Goal: Task Accomplishment & Management: Manage account settings

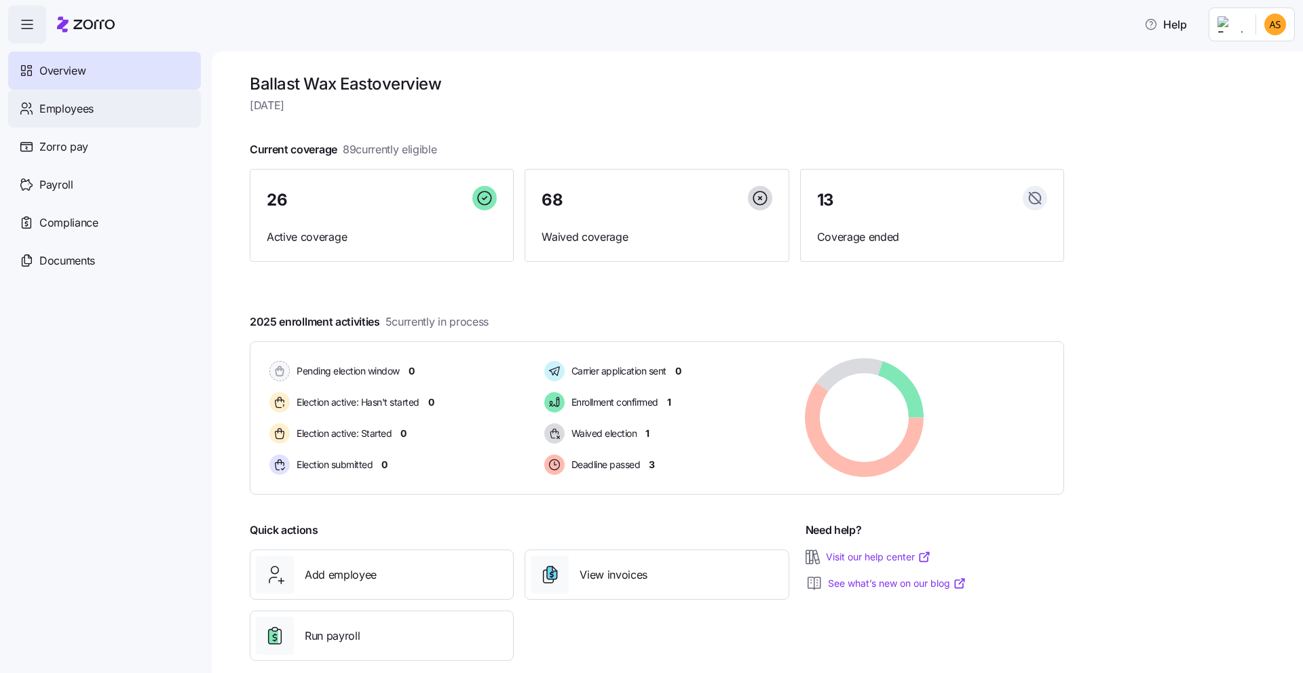
click at [96, 108] on div "Employees" at bounding box center [104, 109] width 193 height 38
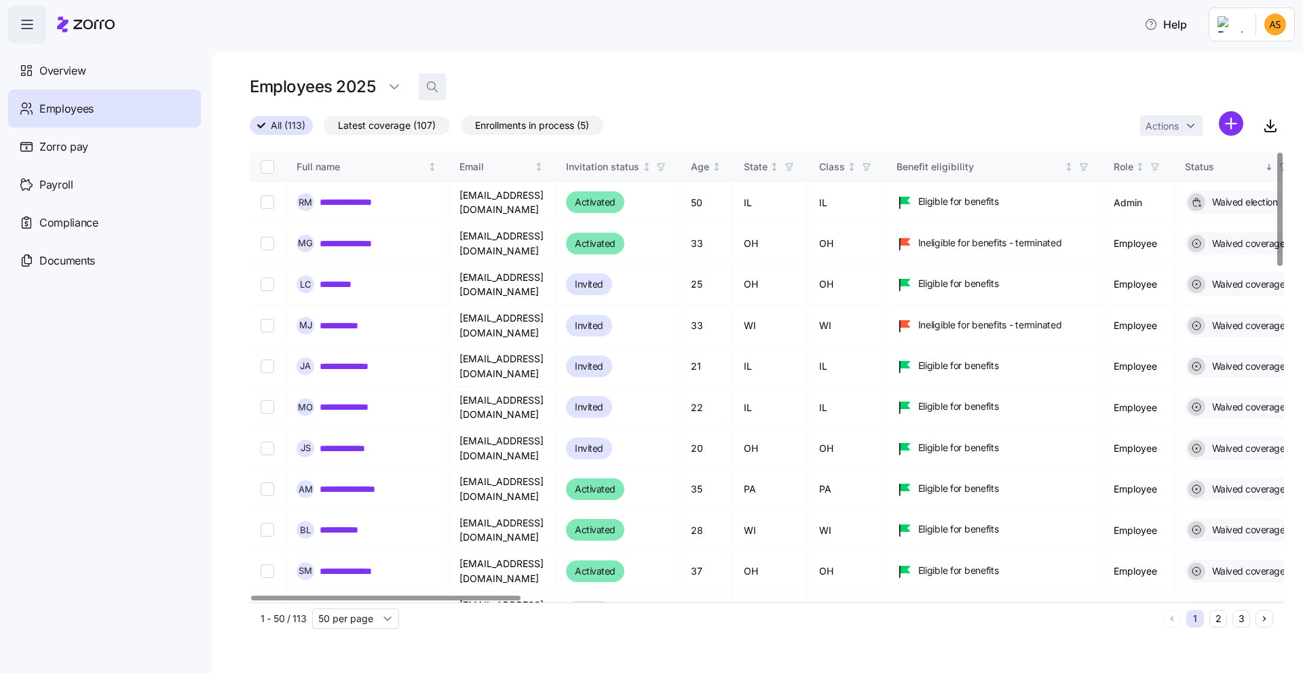
click at [428, 87] on icon "button" at bounding box center [433, 87] width 14 height 14
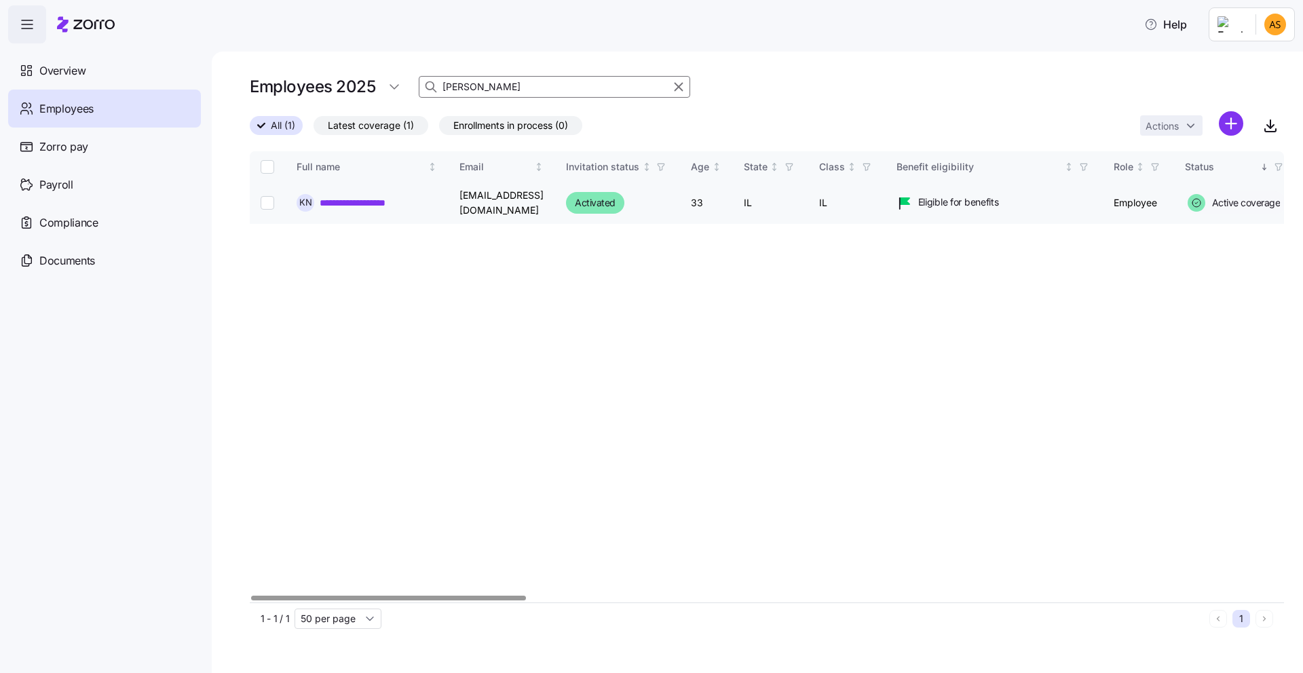
type input "[PERSON_NAME]"
click at [337, 202] on link "**********" at bounding box center [367, 203] width 94 height 14
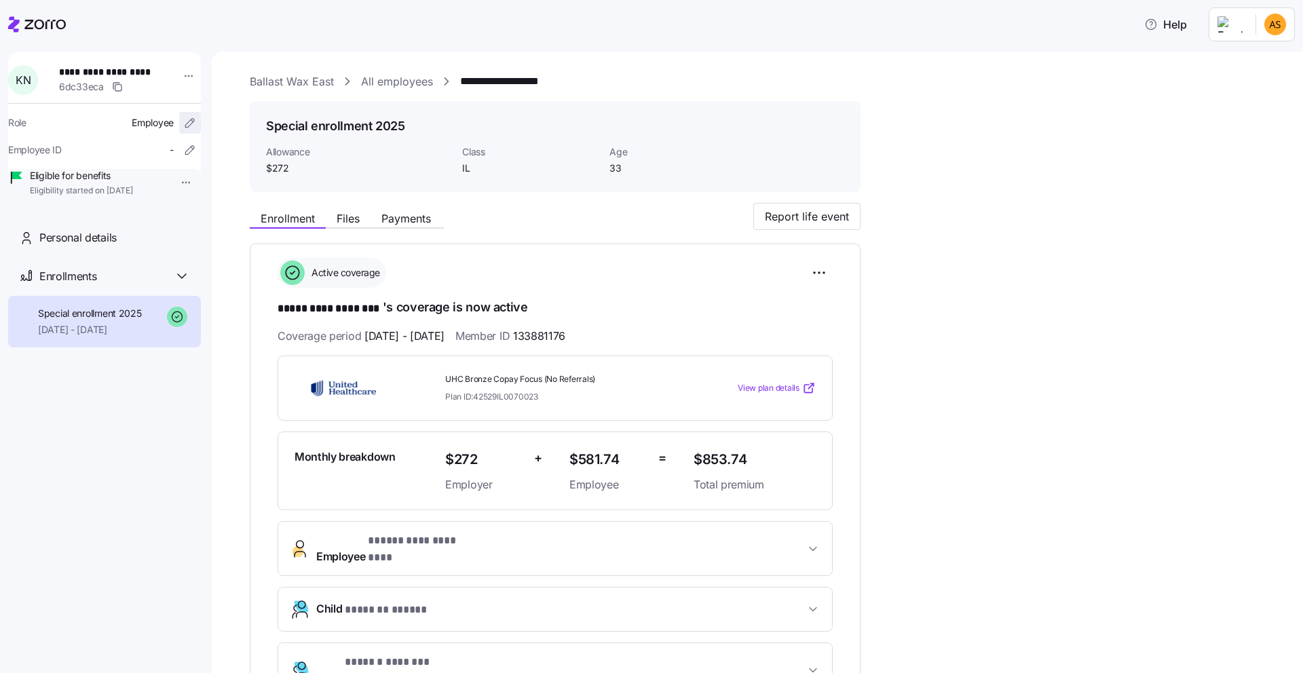
click at [183, 126] on icon "button" at bounding box center [190, 123] width 14 height 14
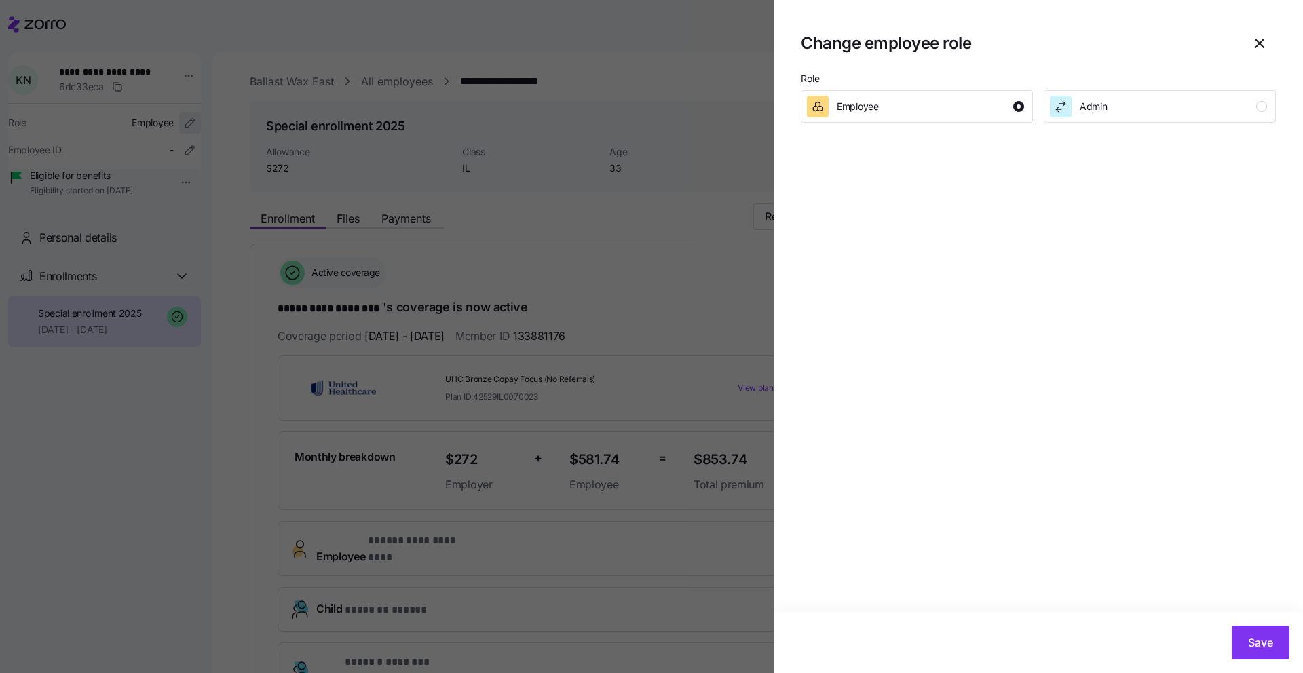
click at [175, 126] on div at bounding box center [651, 336] width 1303 height 673
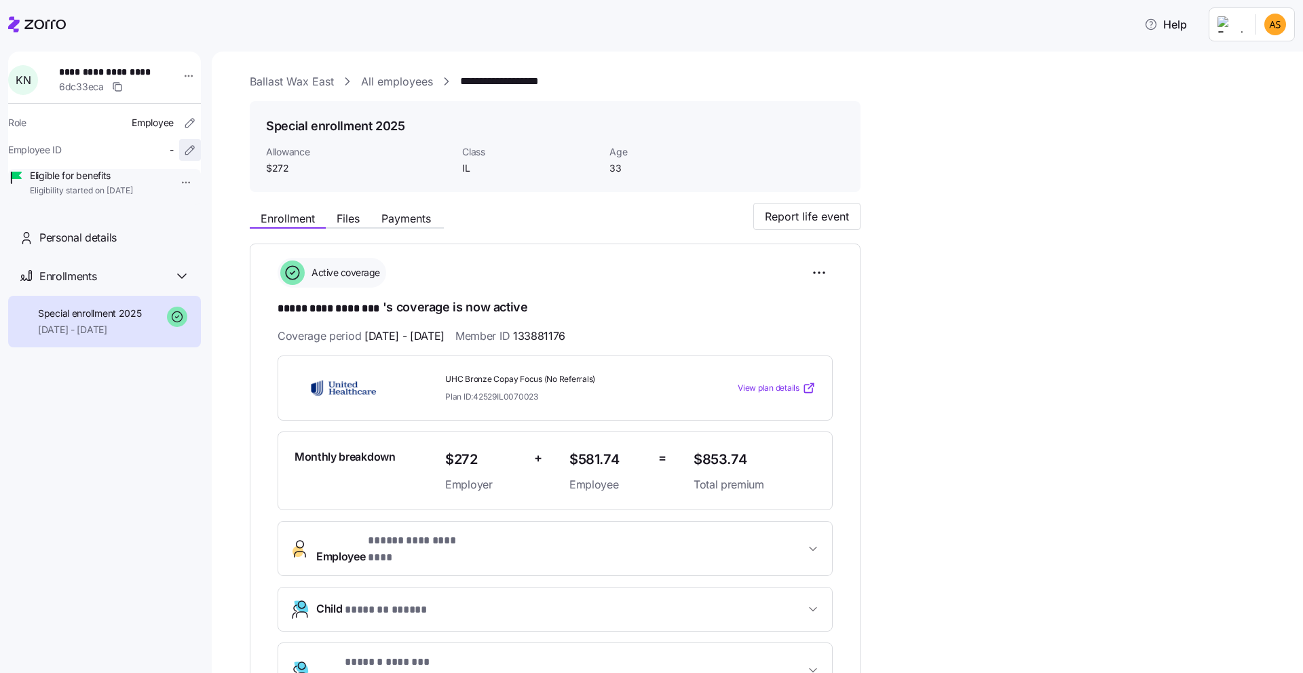
click at [183, 144] on icon "button" at bounding box center [190, 150] width 14 height 14
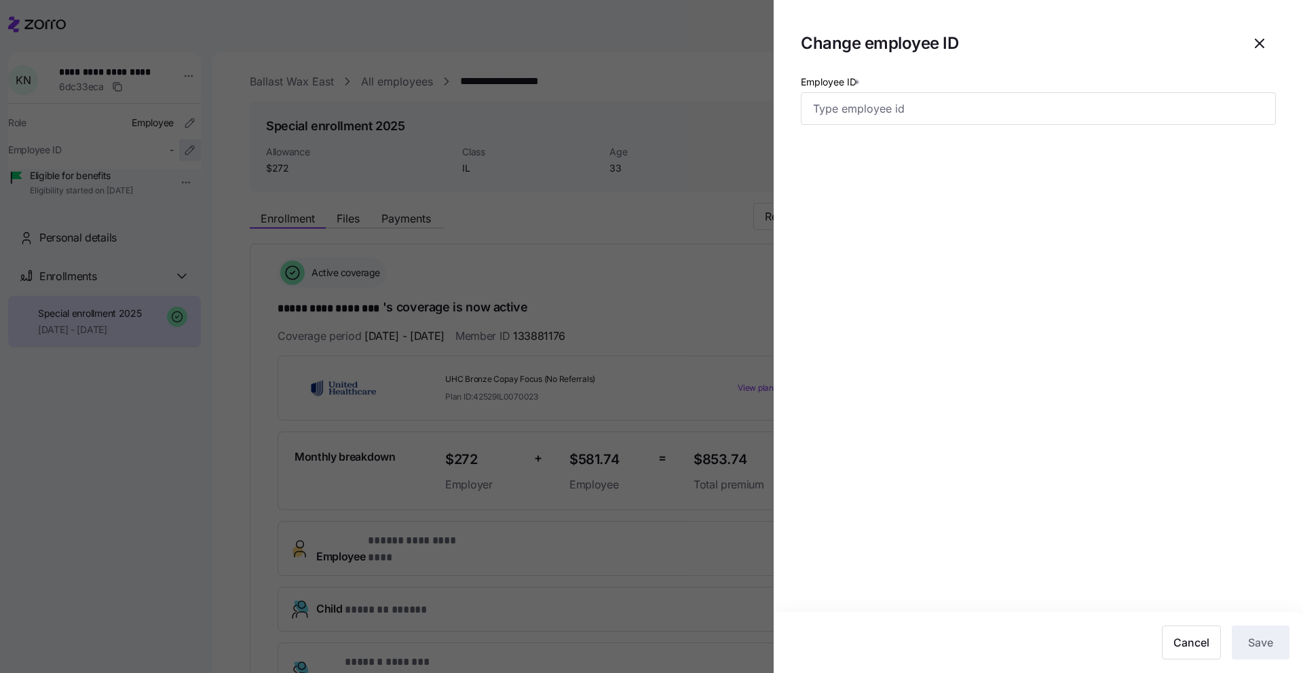
click at [174, 144] on div at bounding box center [651, 336] width 1303 height 673
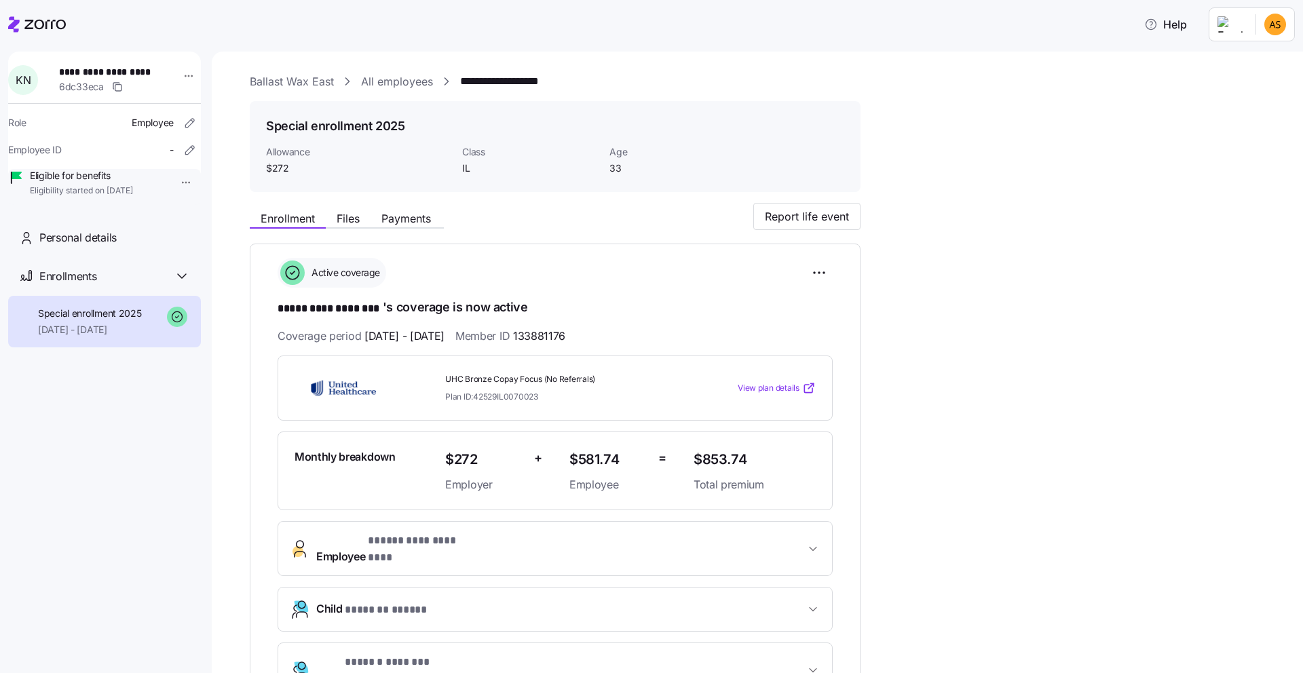
click at [169, 183] on html "**********" at bounding box center [651, 332] width 1303 height 665
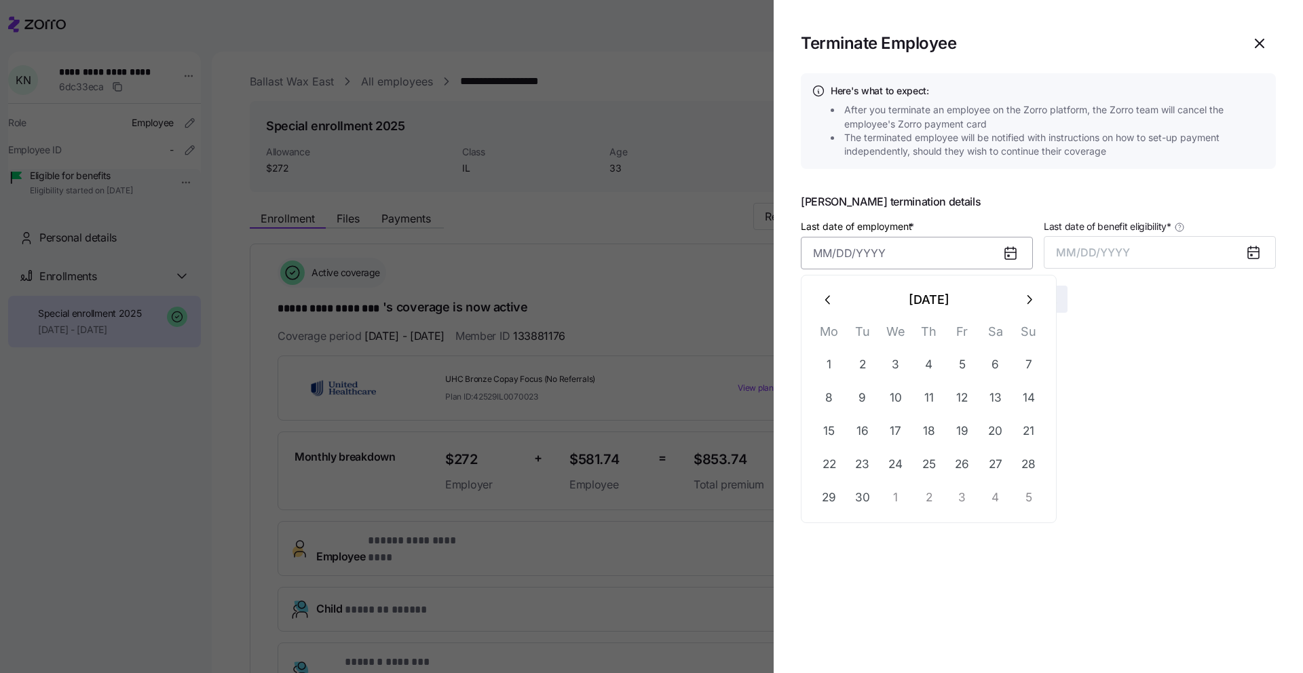
click at [906, 265] on input "Last date of employment *" at bounding box center [917, 253] width 232 height 33
type input "[DATE], 92420"
type input "[DATE]"
click at [1084, 258] on span "MM/DD/YYYY" at bounding box center [1093, 253] width 74 height 14
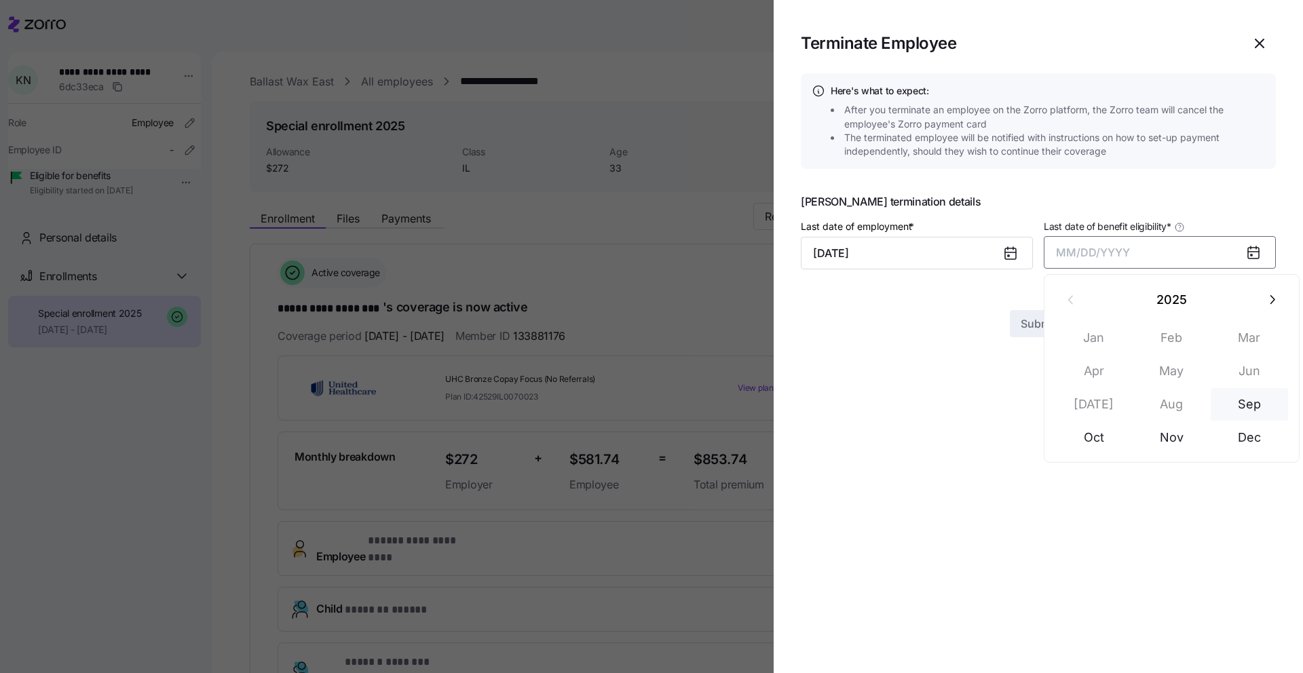
click at [1257, 410] on button "Sep" at bounding box center [1249, 404] width 77 height 33
click at [1031, 309] on button "Submit" at bounding box center [1039, 299] width 58 height 27
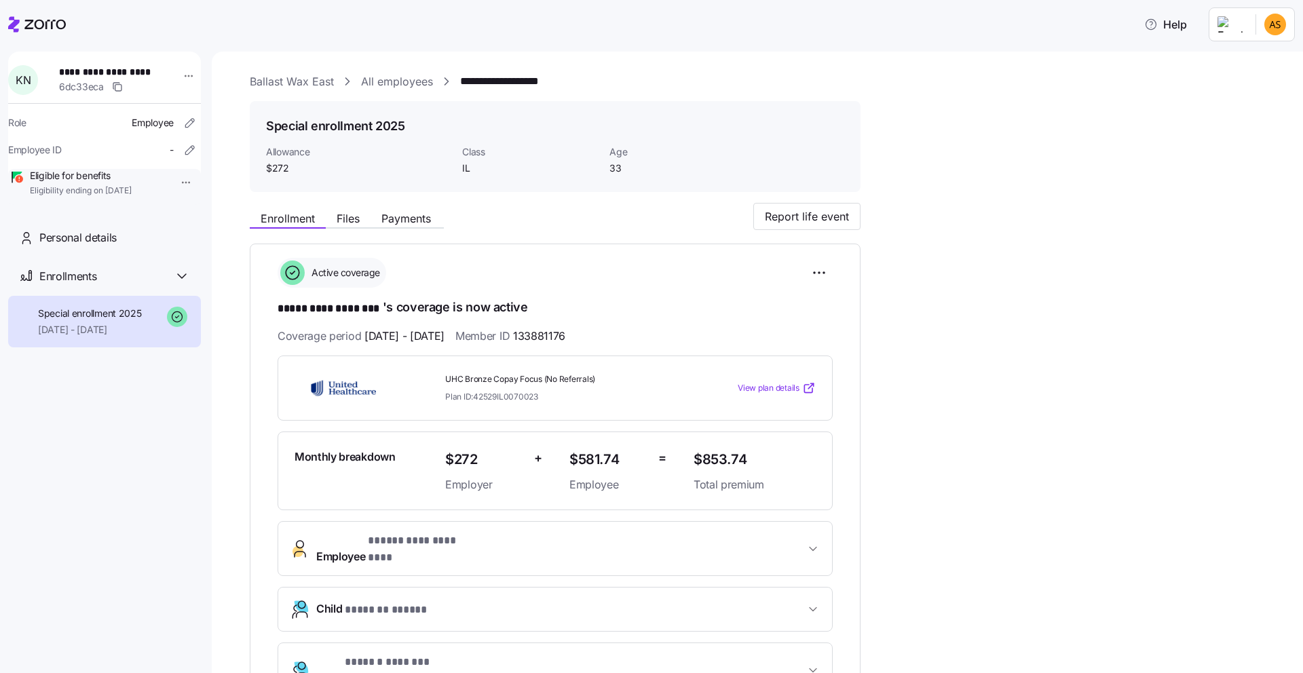
click at [318, 86] on link "Ballast Wax East" at bounding box center [292, 81] width 84 height 17
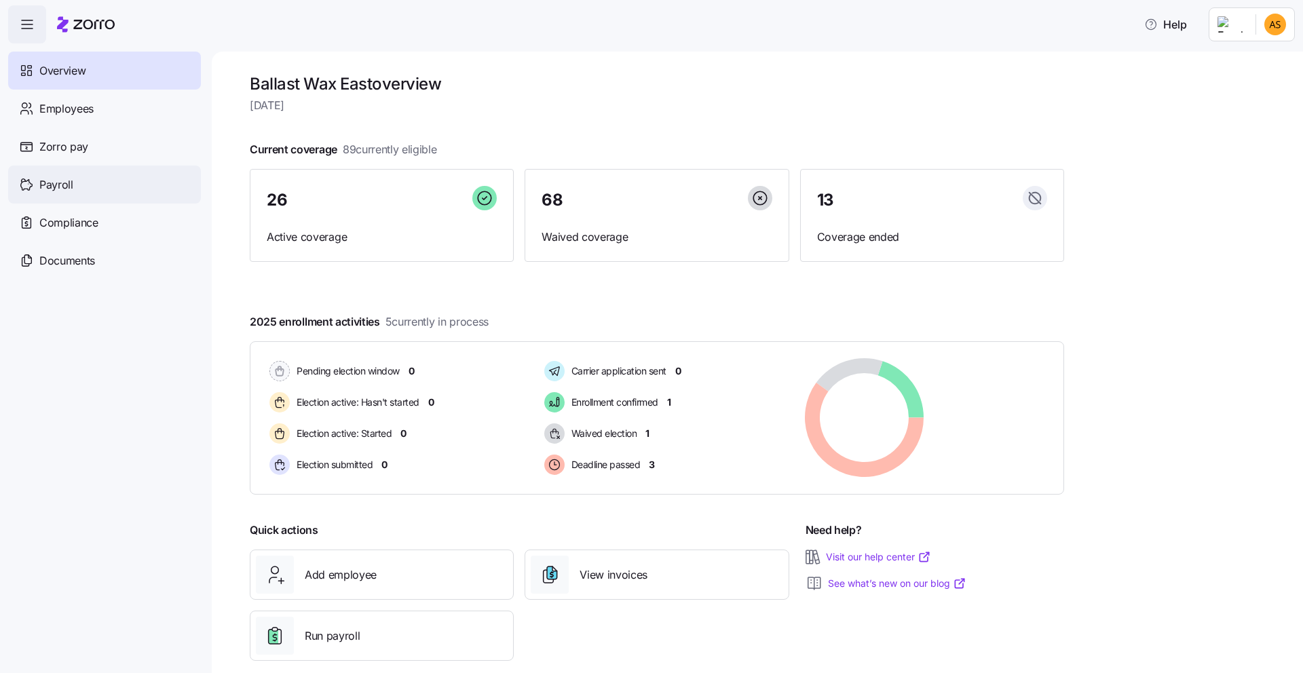
click at [90, 190] on div "Payroll" at bounding box center [104, 185] width 193 height 38
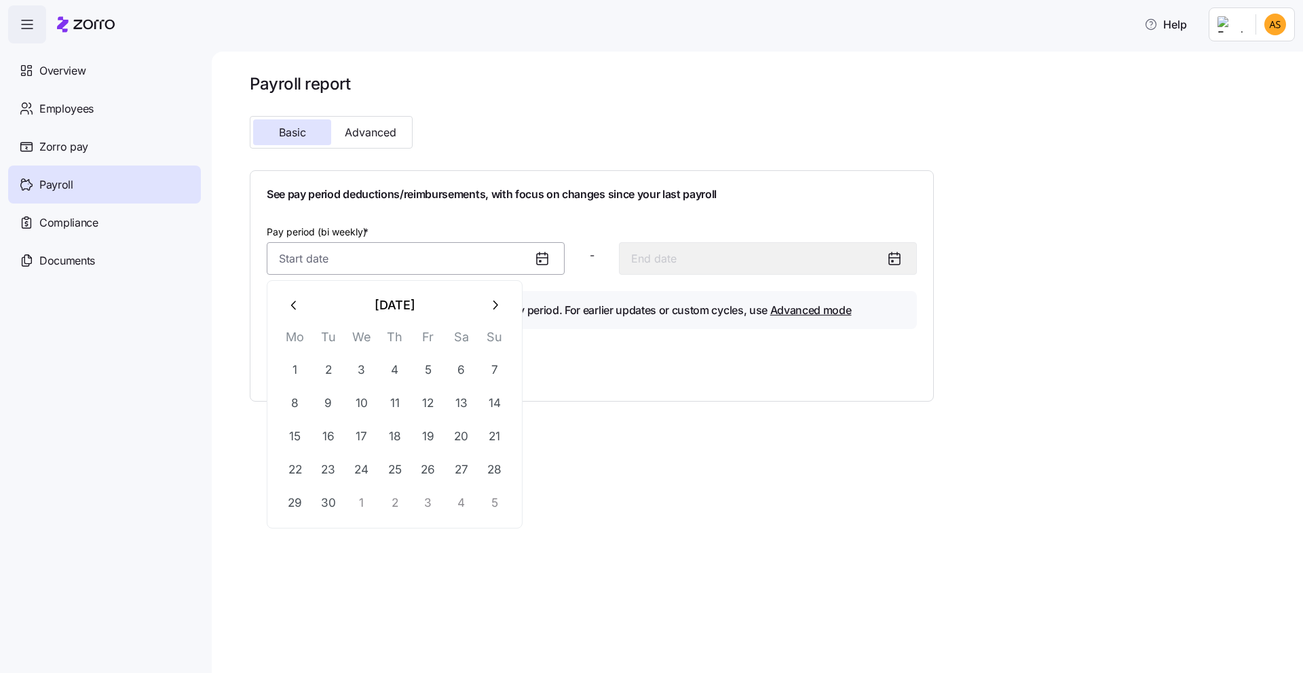
click at [517, 255] on input "Pay period (bi weekly) *" at bounding box center [416, 258] width 298 height 33
click at [295, 406] on button "8" at bounding box center [295, 403] width 33 height 33
type input "[DATE]"
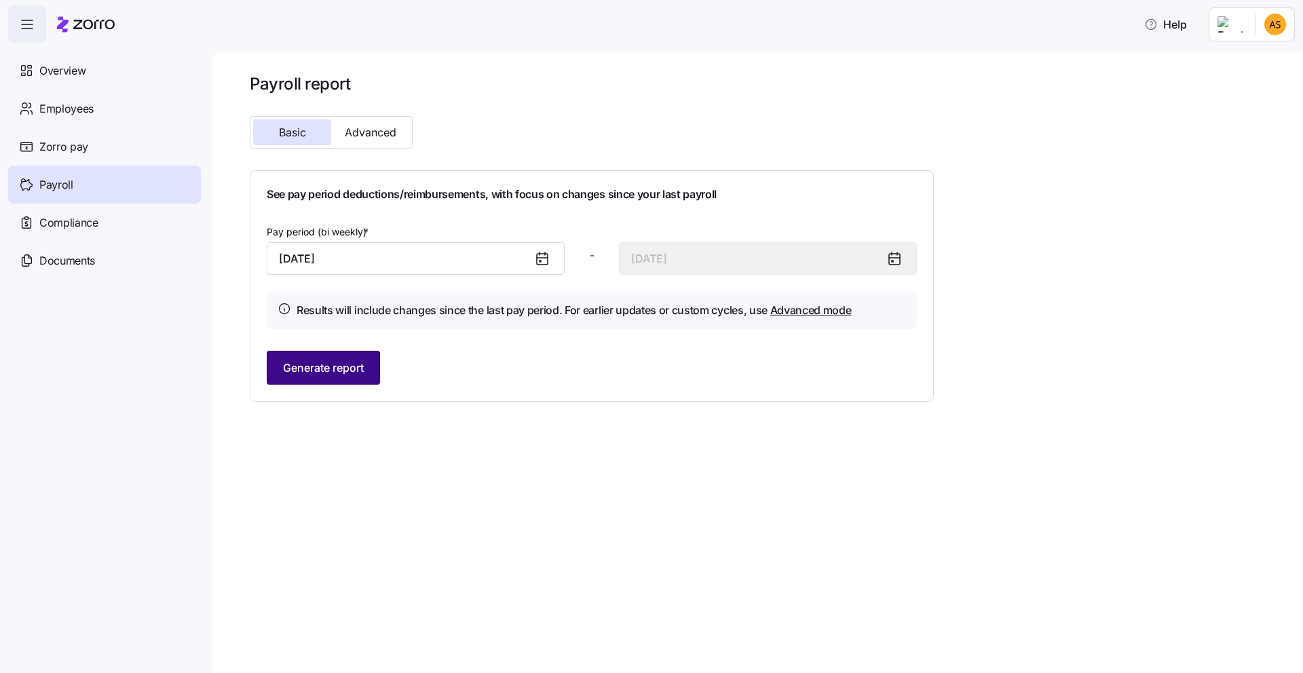
click at [354, 365] on span "Generate report" at bounding box center [323, 368] width 81 height 16
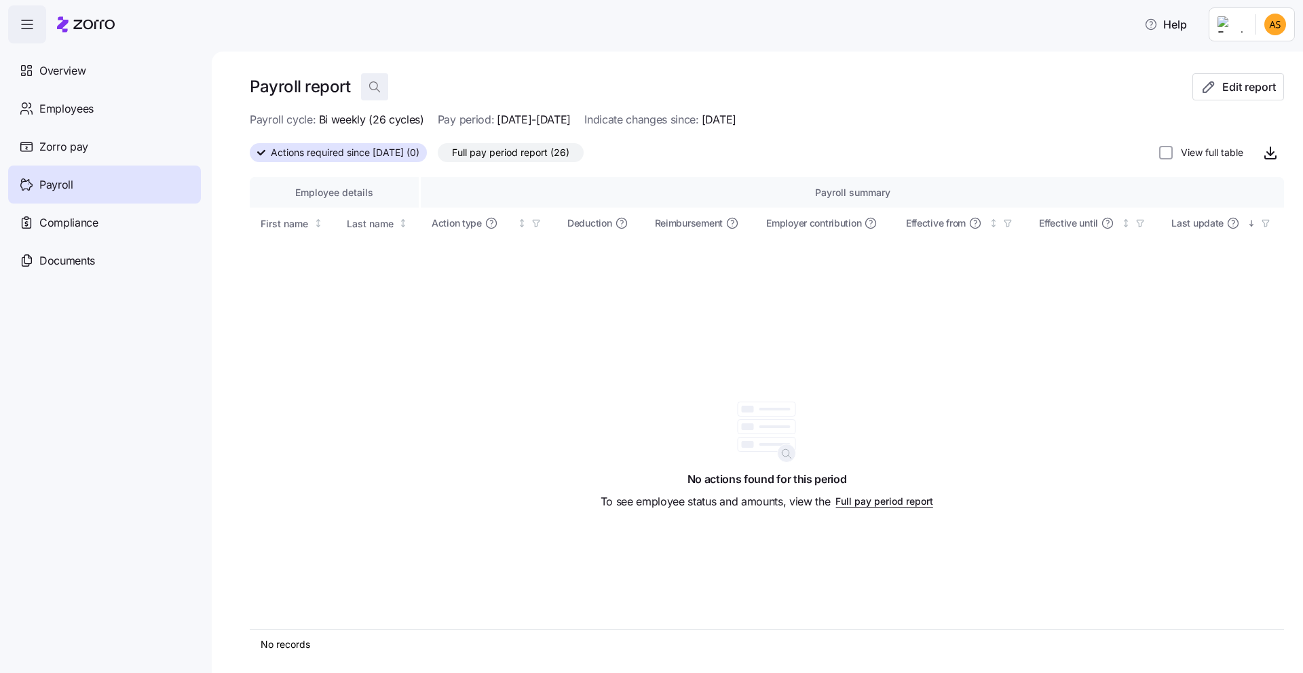
click at [386, 92] on span "button" at bounding box center [375, 87] width 26 height 26
click at [327, 155] on span "Actions required since [DATE] (0)" at bounding box center [345, 153] width 149 height 18
click at [250, 157] on input "Actions required since [DATE] (0)" at bounding box center [250, 157] width 0 height 0
click at [548, 155] on span "Full pay period report (26)" at bounding box center [510, 153] width 117 height 18
click at [438, 156] on input "Full pay period report (26)" at bounding box center [438, 156] width 0 height 0
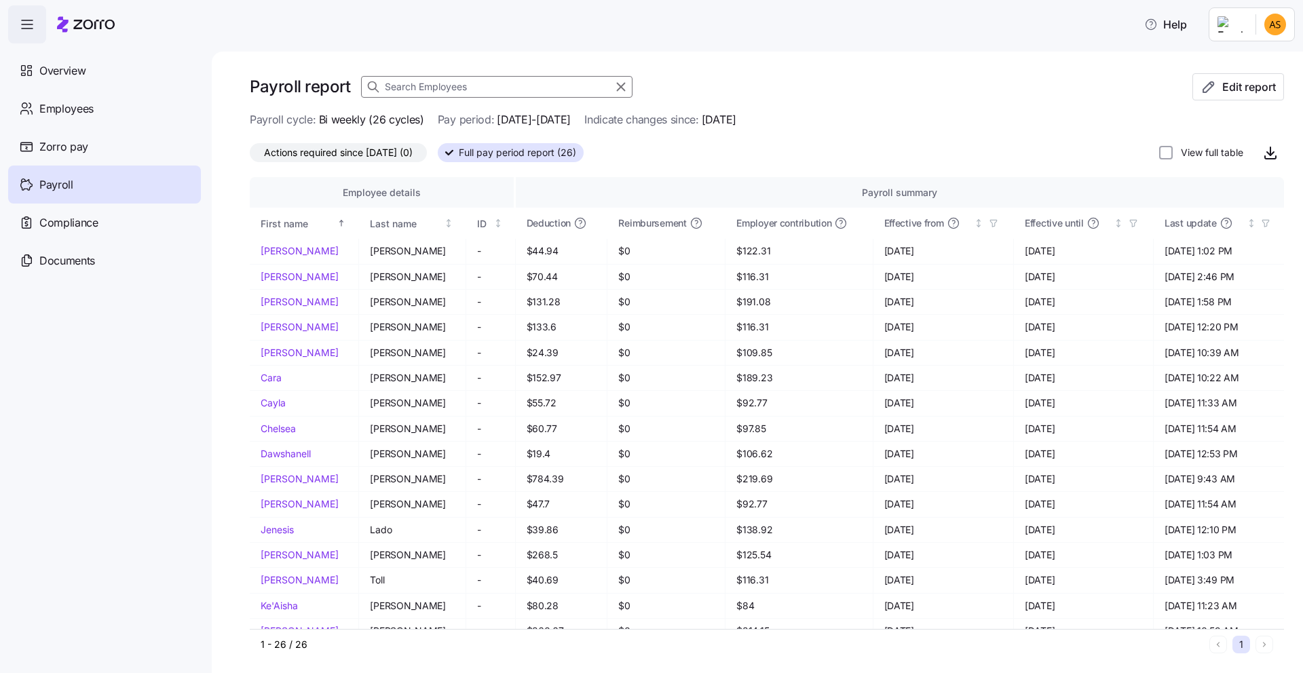
click at [549, 155] on span "Full pay period report (26)" at bounding box center [517, 153] width 117 height 18
click at [438, 157] on input "Full pay period report (26)" at bounding box center [438, 157] width 0 height 0
click at [1235, 100] on div "Payroll report Edit report" at bounding box center [767, 92] width 1035 height 38
click at [1234, 91] on span "Edit report" at bounding box center [1250, 87] width 54 height 16
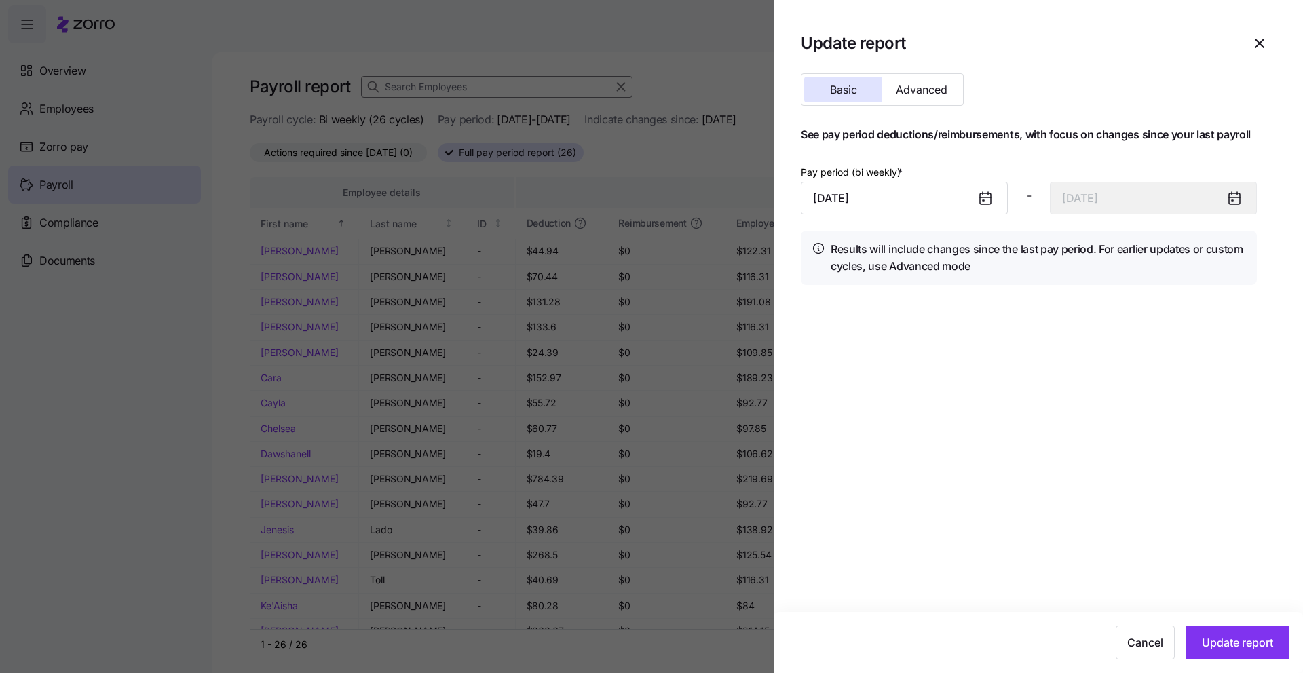
drag, startPoint x: 998, startPoint y: 198, endPoint x: 988, endPoint y: 200, distance: 9.7
click at [998, 198] on div at bounding box center [991, 198] width 33 height 31
click at [983, 200] on icon at bounding box center [983, 200] width 1 height 1
click at [935, 202] on input "[DATE]" at bounding box center [904, 198] width 207 height 33
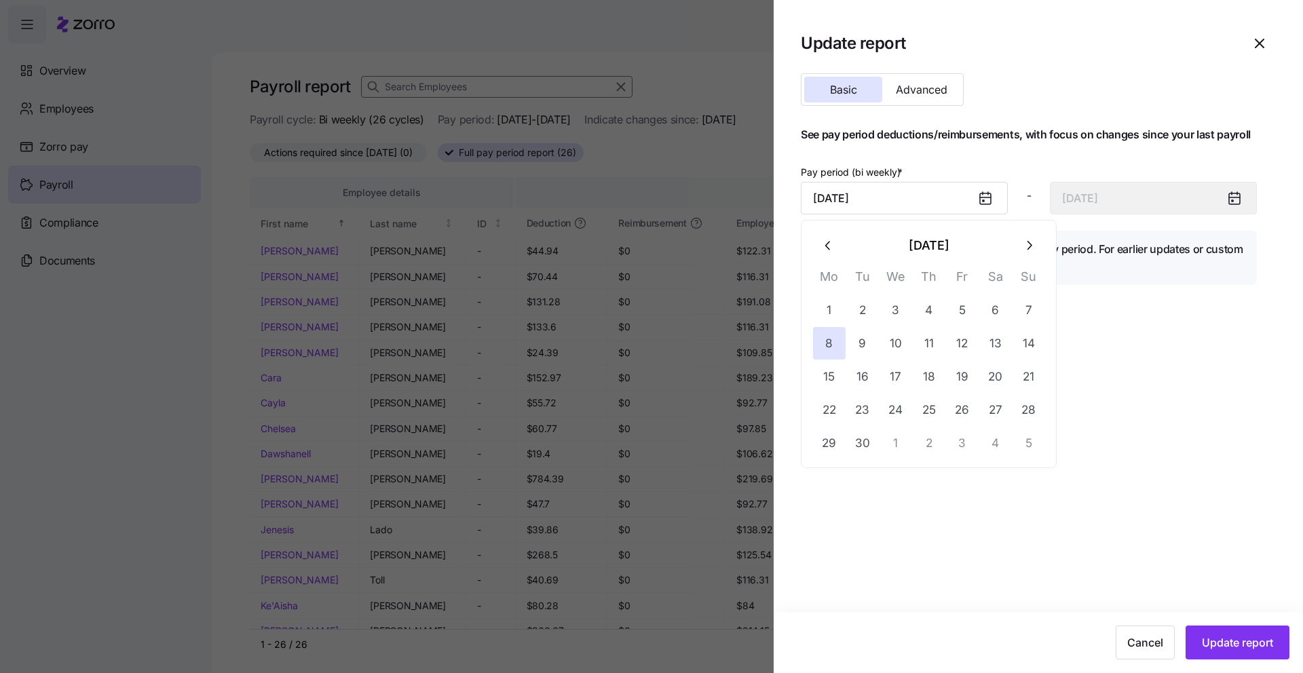
click at [829, 248] on icon "button" at bounding box center [828, 245] width 15 height 15
click at [832, 445] on button "25" at bounding box center [829, 443] width 33 height 33
type input "[DATE]"
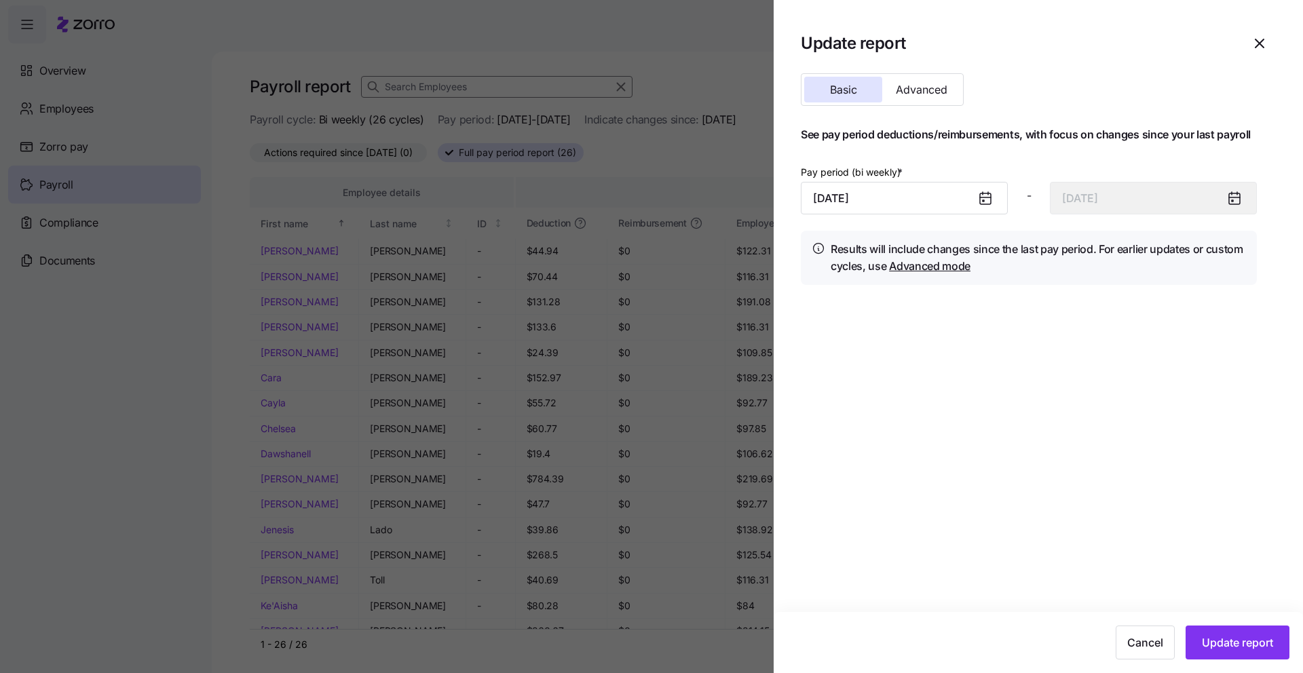
drag, startPoint x: 1210, startPoint y: 637, endPoint x: 1179, endPoint y: 618, distance: 36.9
click at [1210, 637] on span "Update report" at bounding box center [1237, 643] width 71 height 16
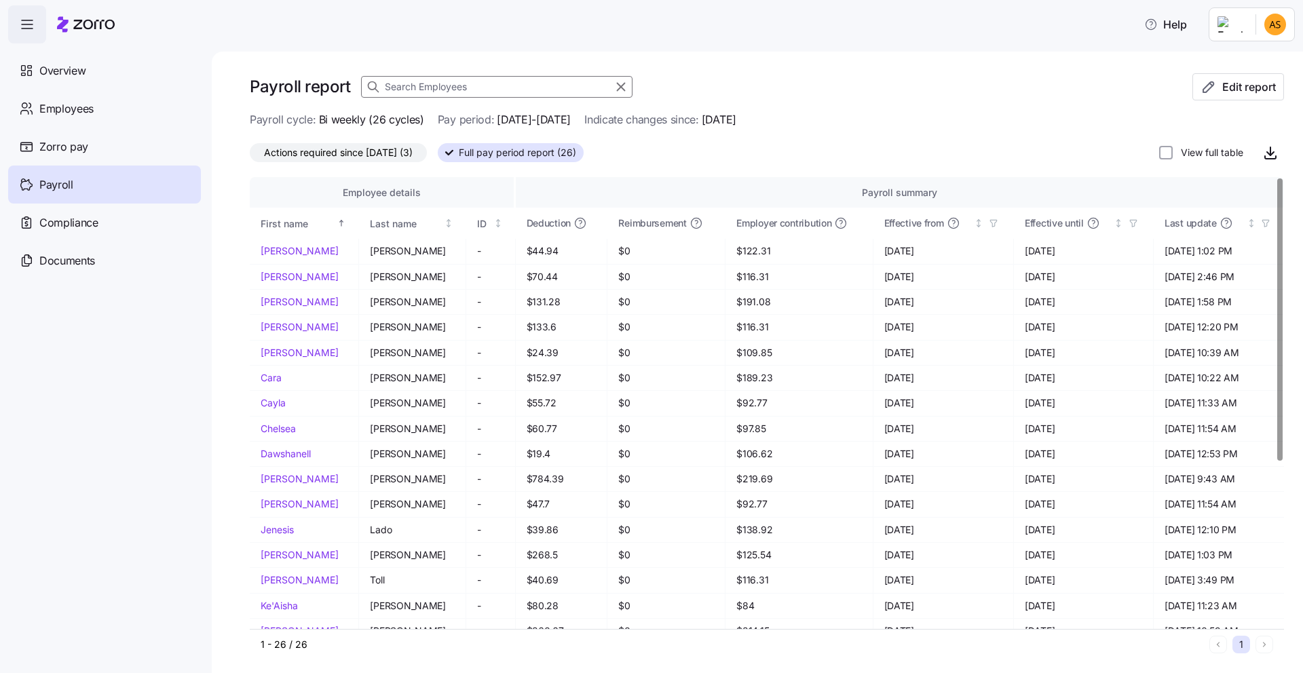
click at [392, 158] on span "Actions required since [DATE] (3)" at bounding box center [338, 153] width 149 height 18
click at [250, 156] on input "Actions required since [DATE] (3)" at bounding box center [250, 156] width 0 height 0
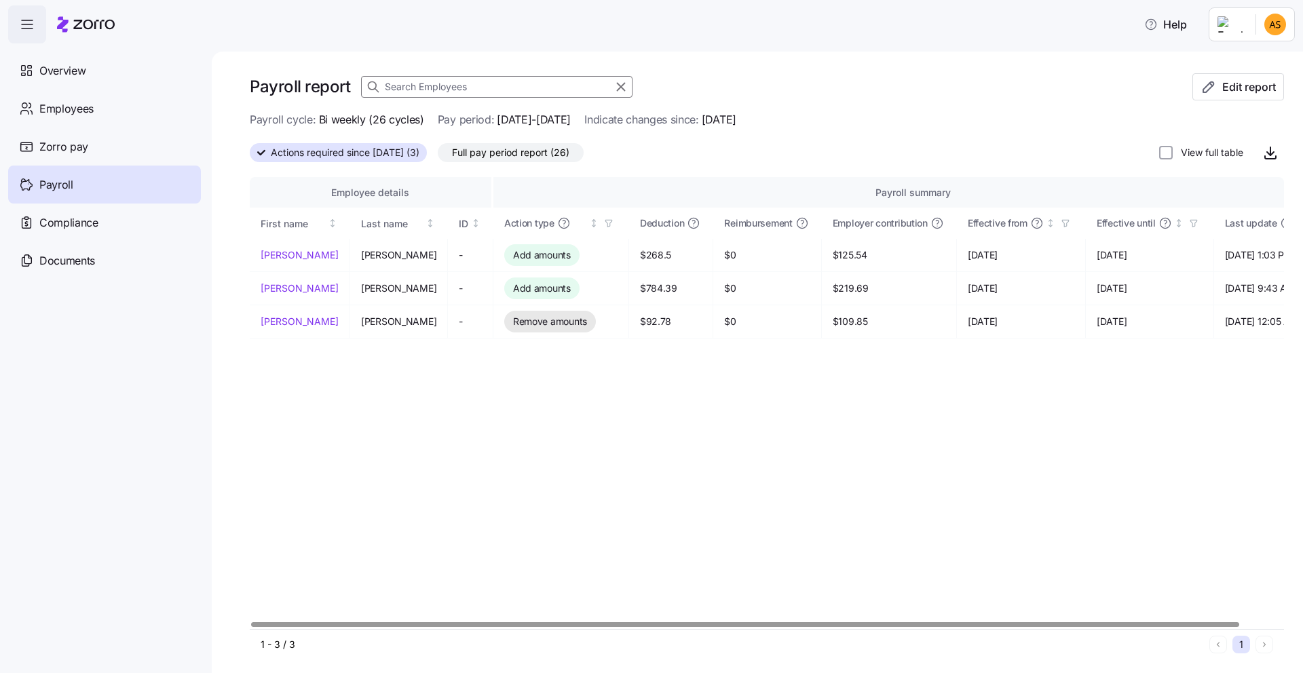
click at [488, 460] on div "Employee details Payroll summary First name Last name ID Action type Deduction …" at bounding box center [767, 403] width 1035 height 452
